Goal: Task Accomplishment & Management: Manage account settings

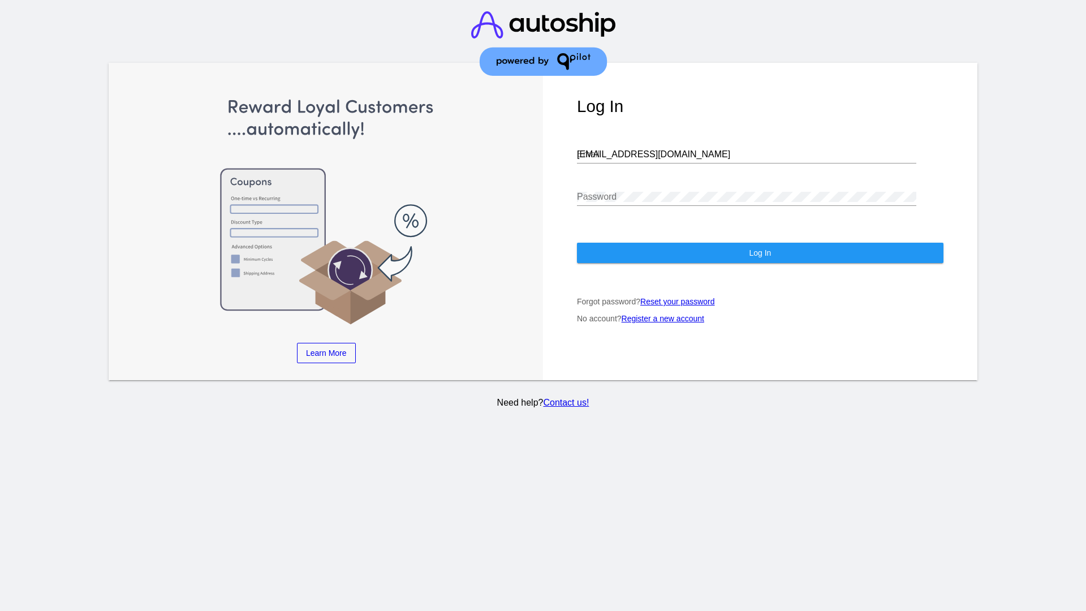
type input "[EMAIL_ADDRESS][DOMAIN_NAME]"
click at [759, 253] on span "Log In" at bounding box center [760, 252] width 22 height 9
